Goal: Transaction & Acquisition: Purchase product/service

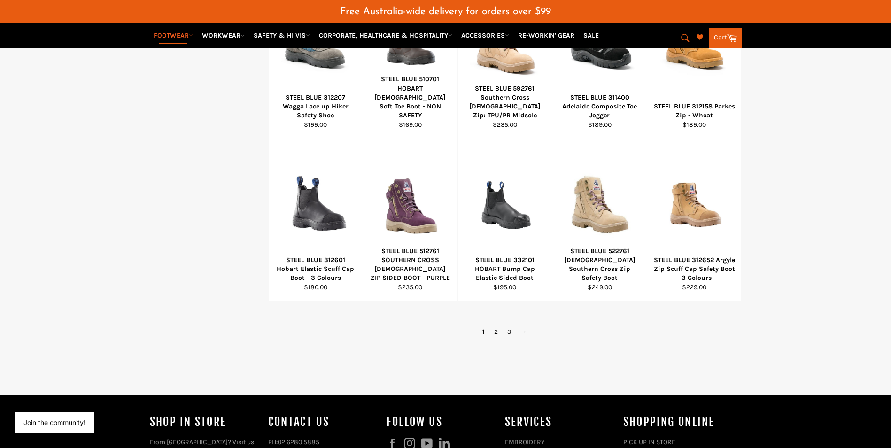
scroll to position [634, 0]
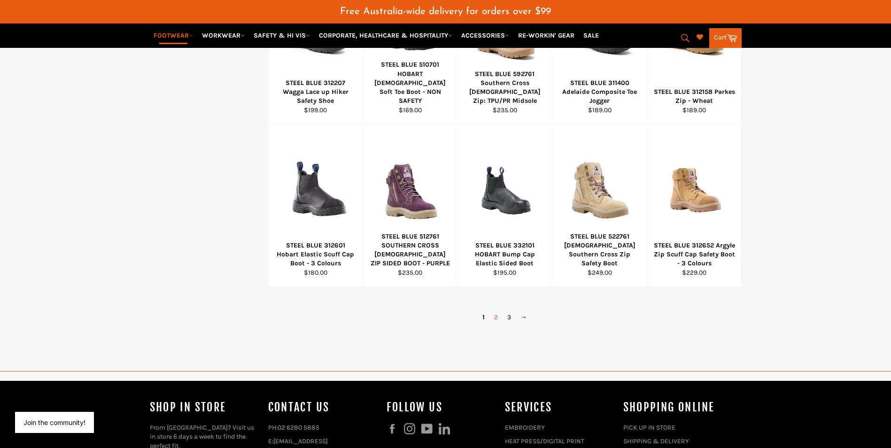
click at [499, 318] on link "2" at bounding box center [495, 317] width 13 height 14
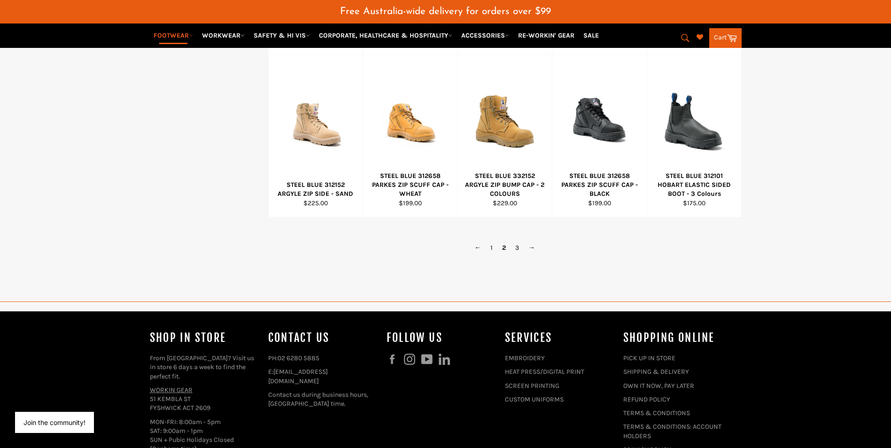
scroll to position [717, 0]
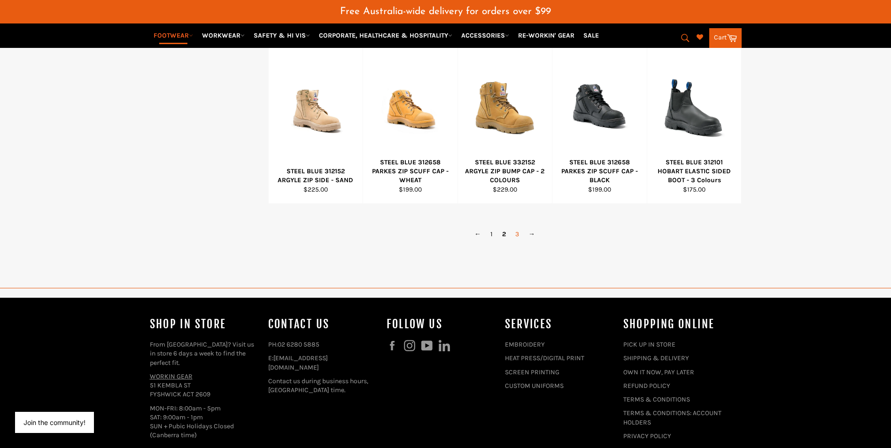
click at [516, 237] on link "3" at bounding box center [517, 234] width 13 height 14
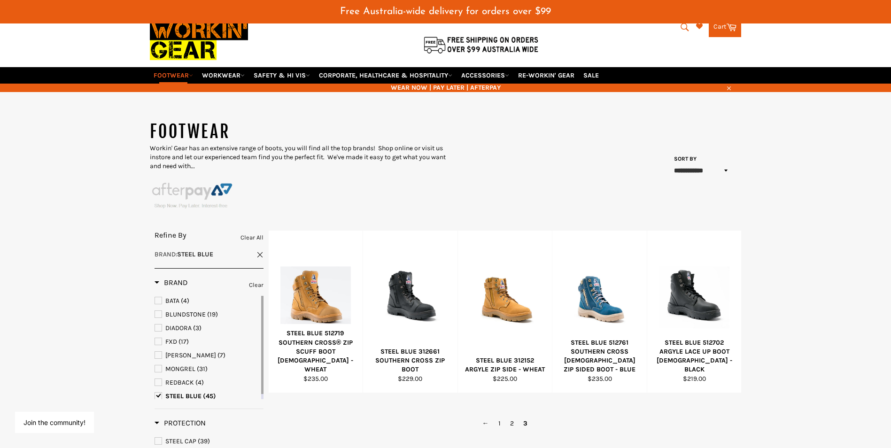
scroll to position [12, 0]
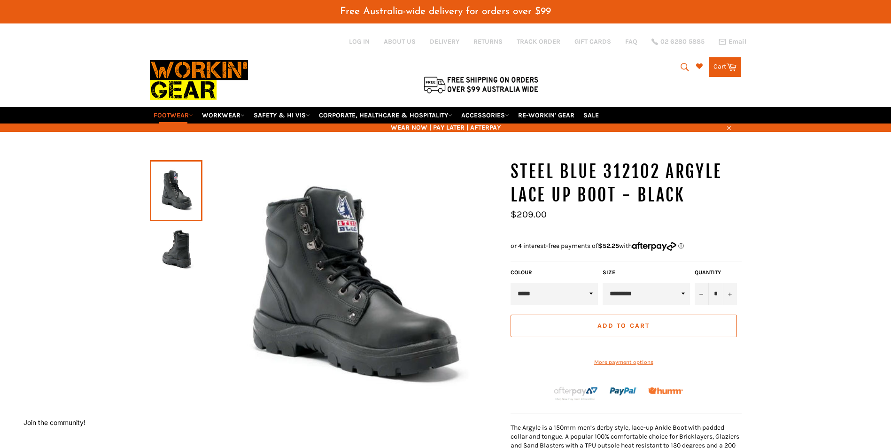
click at [177, 238] on img at bounding box center [176, 252] width 43 height 52
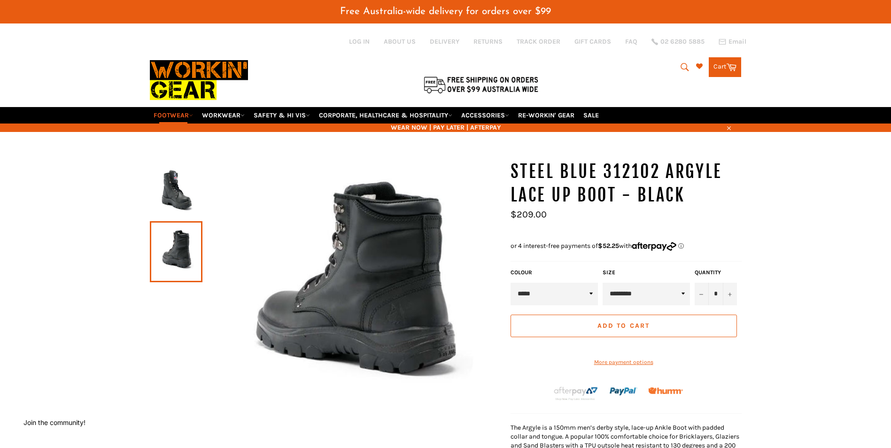
click at [170, 209] on img at bounding box center [176, 191] width 43 height 52
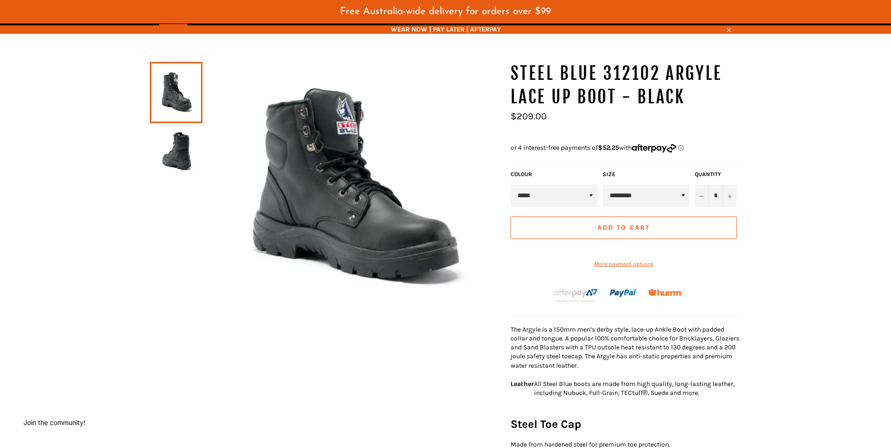
scroll to position [94, 0]
